Goal: Task Accomplishment & Management: Use online tool/utility

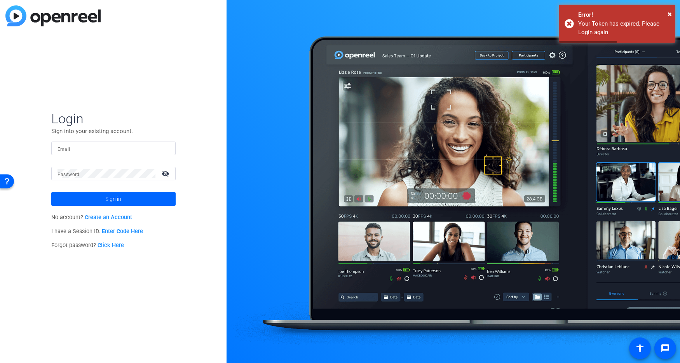
click at [119, 148] on input "Email" at bounding box center [113, 148] width 112 height 9
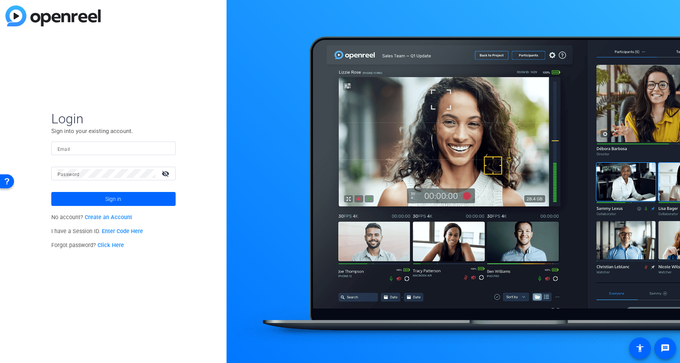
type input "[EMAIL_ADDRESS][DOMAIN_NAME]"
click at [119, 203] on span "Sign in" at bounding box center [113, 198] width 16 height 19
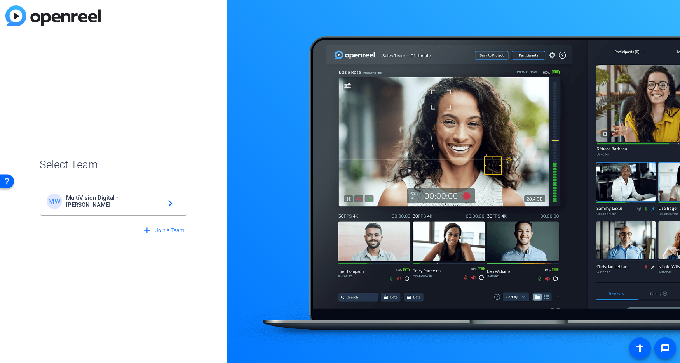
click at [113, 204] on span "MultiVision Digital - [PERSON_NAME]" at bounding box center [114, 202] width 97 height 14
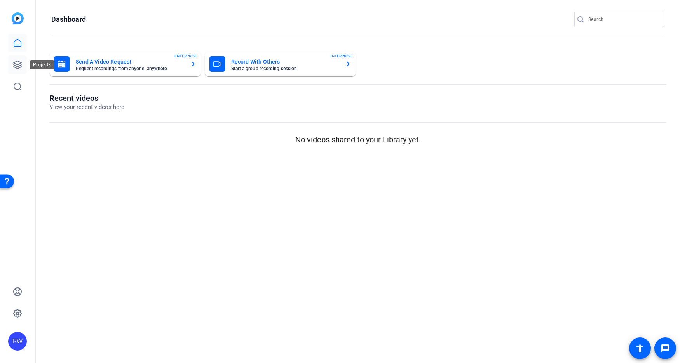
click at [16, 62] on icon at bounding box center [18, 65] width 8 height 8
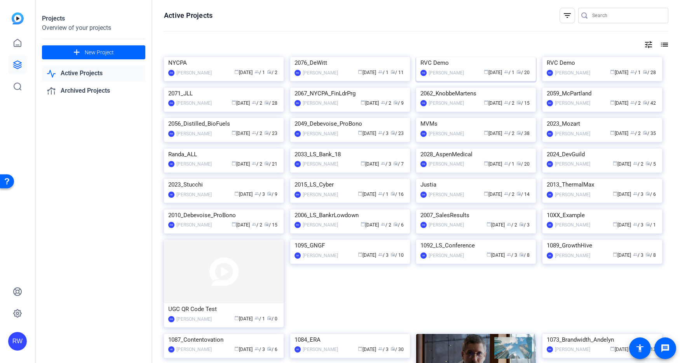
click at [474, 57] on img at bounding box center [476, 57] width 120 height 0
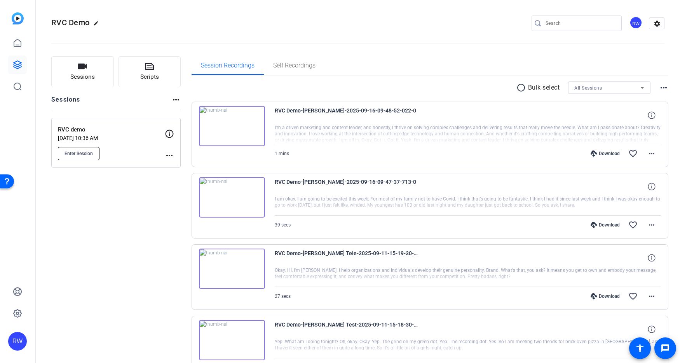
click at [83, 151] on span "Enter Session" at bounding box center [78, 154] width 28 height 6
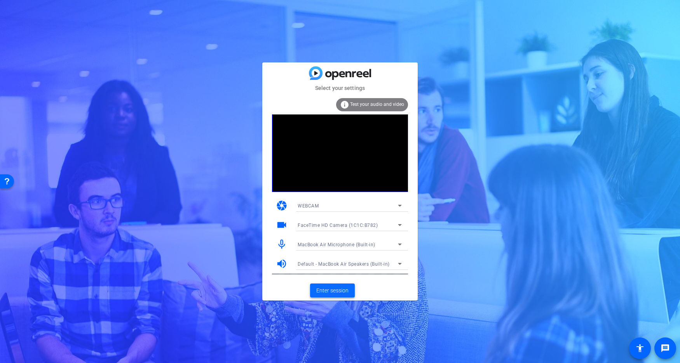
click at [329, 293] on span "Enter session" at bounding box center [332, 291] width 32 height 8
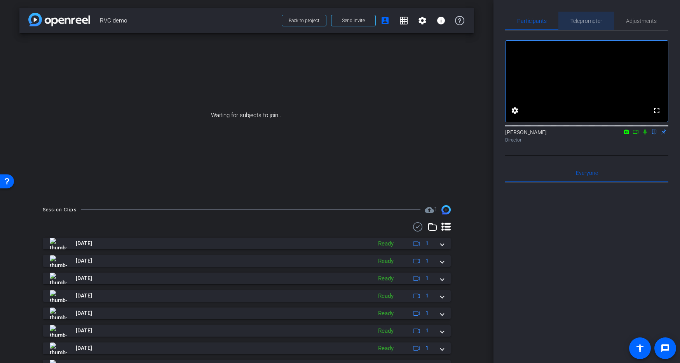
click at [580, 23] on span "Teleprompter" at bounding box center [586, 20] width 32 height 5
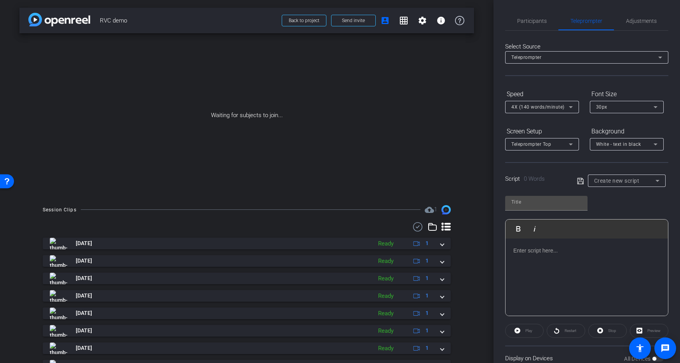
click at [563, 257] on div at bounding box center [586, 278] width 162 height 78
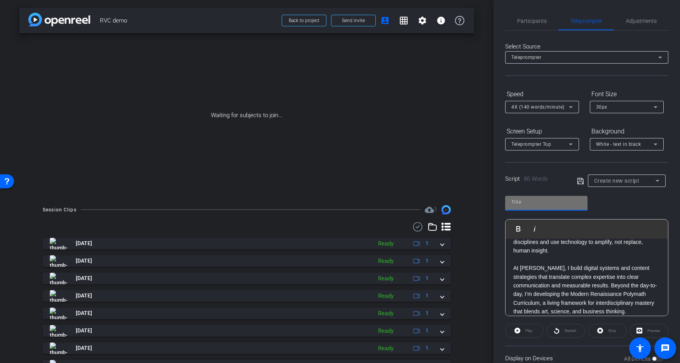
click at [537, 202] on input "text" at bounding box center [546, 202] width 70 height 9
type input "Jeff Scurry"
click at [578, 181] on icon at bounding box center [580, 181] width 6 height 6
